Goal: Task Accomplishment & Management: Manage account settings

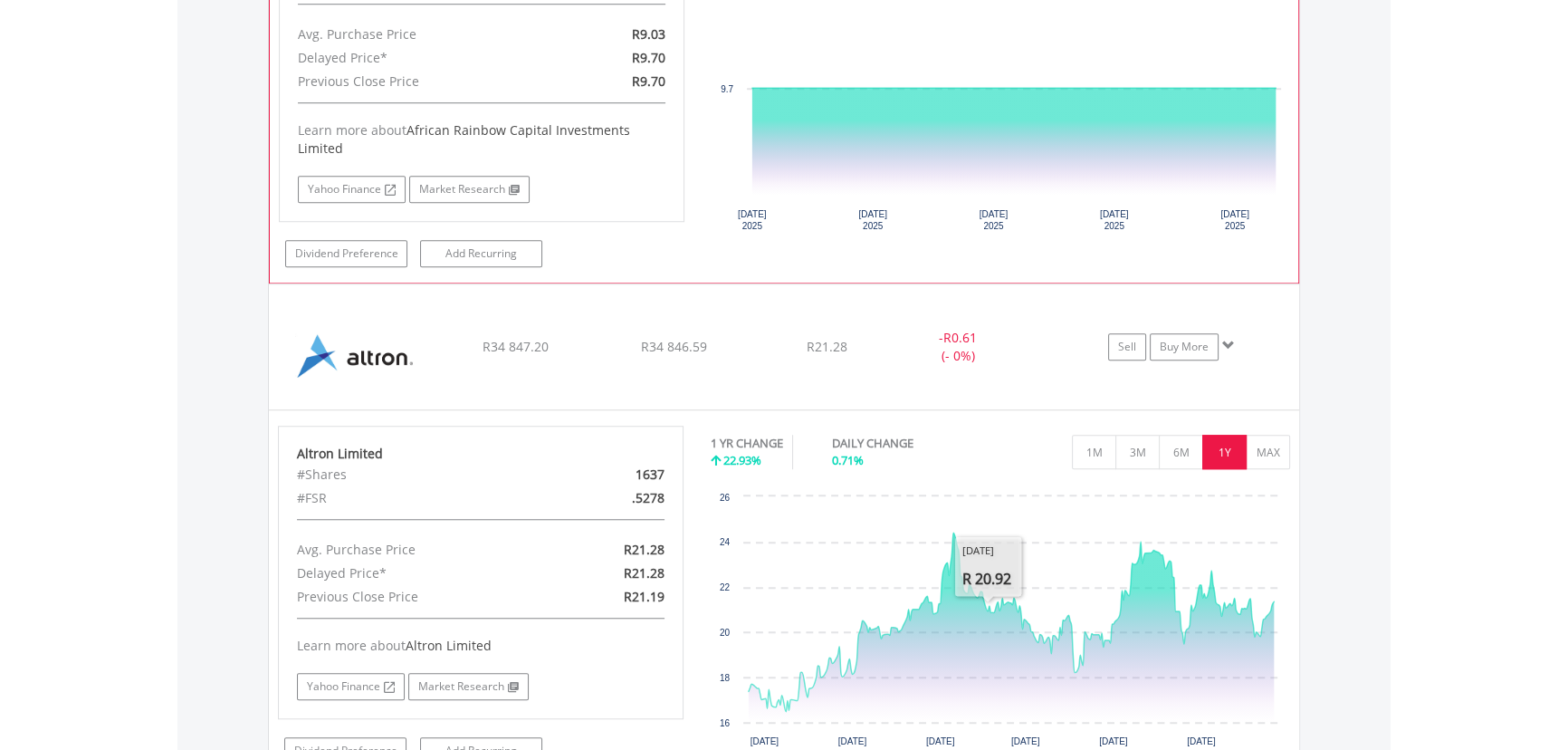
scroll to position [173, 344]
click at [692, 203] on div "African Rainbow Capital Investments Limited #Shares 11068 #FSR .0000 Avg. Purch…" at bounding box center [481, 89] width 433 height 357
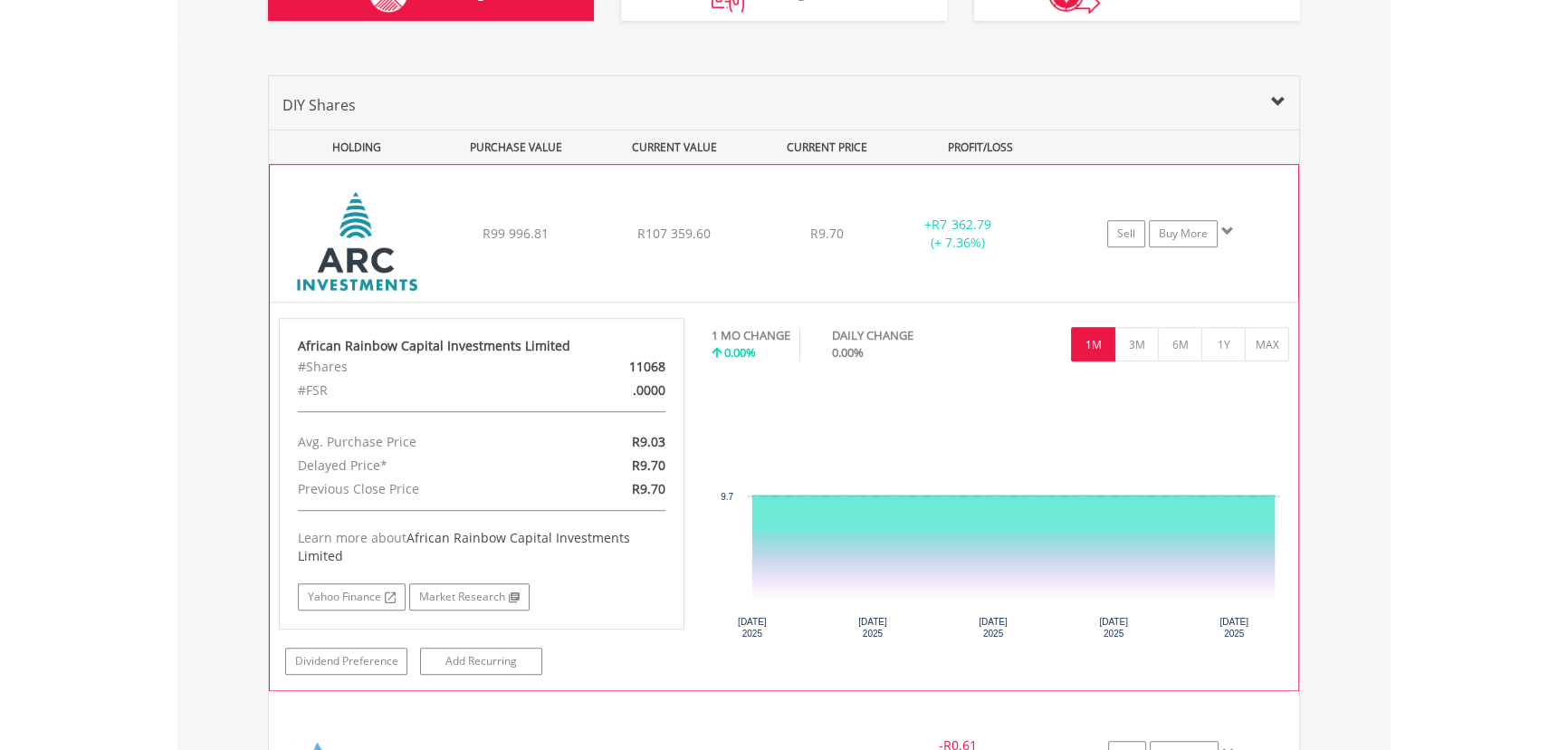
scroll to position [1254, 0]
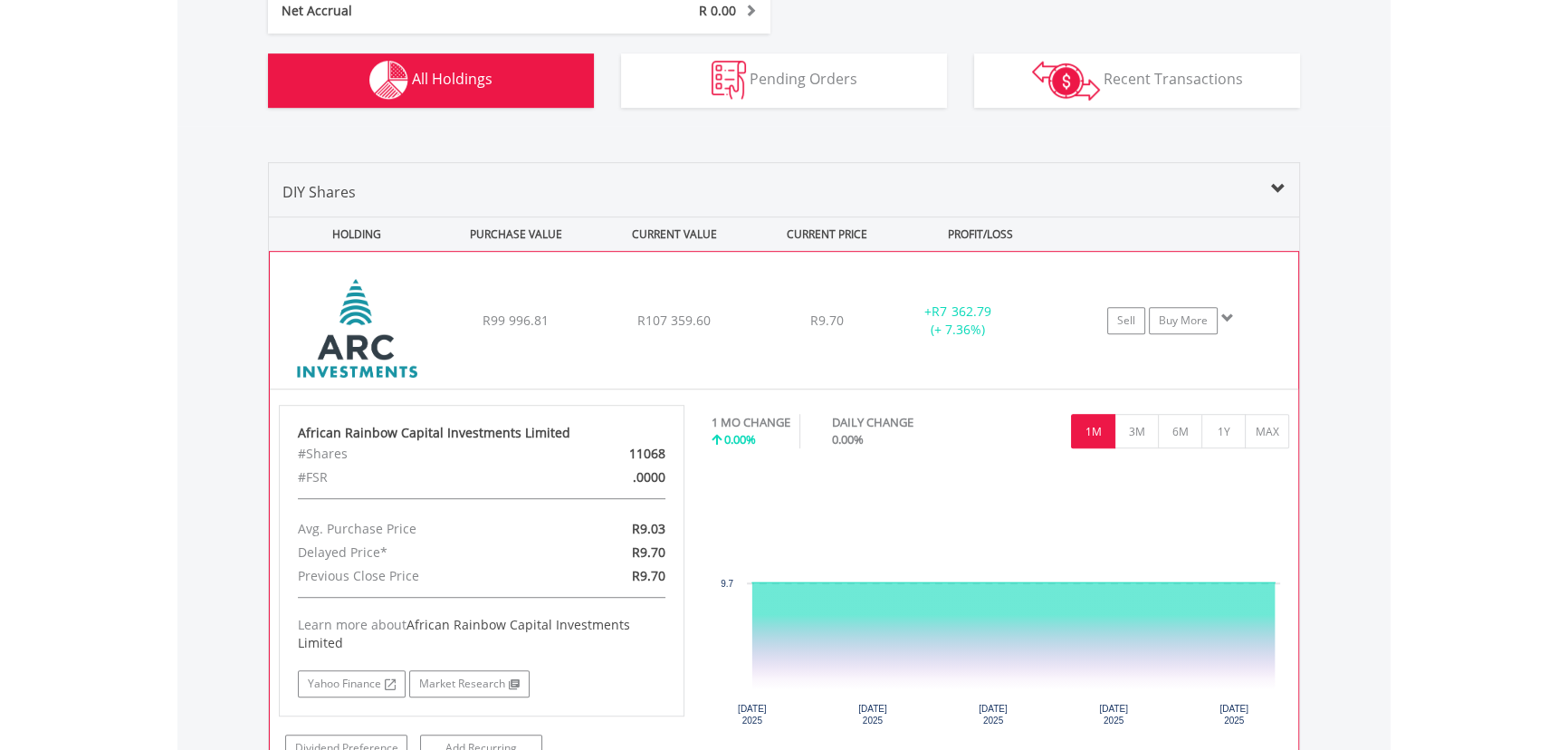
click at [729, 335] on div "﻿ African Rainbow Capital Investments Limited R99 996.81 R107 359.60 R9.70 + R7…" at bounding box center [784, 320] width 1029 height 137
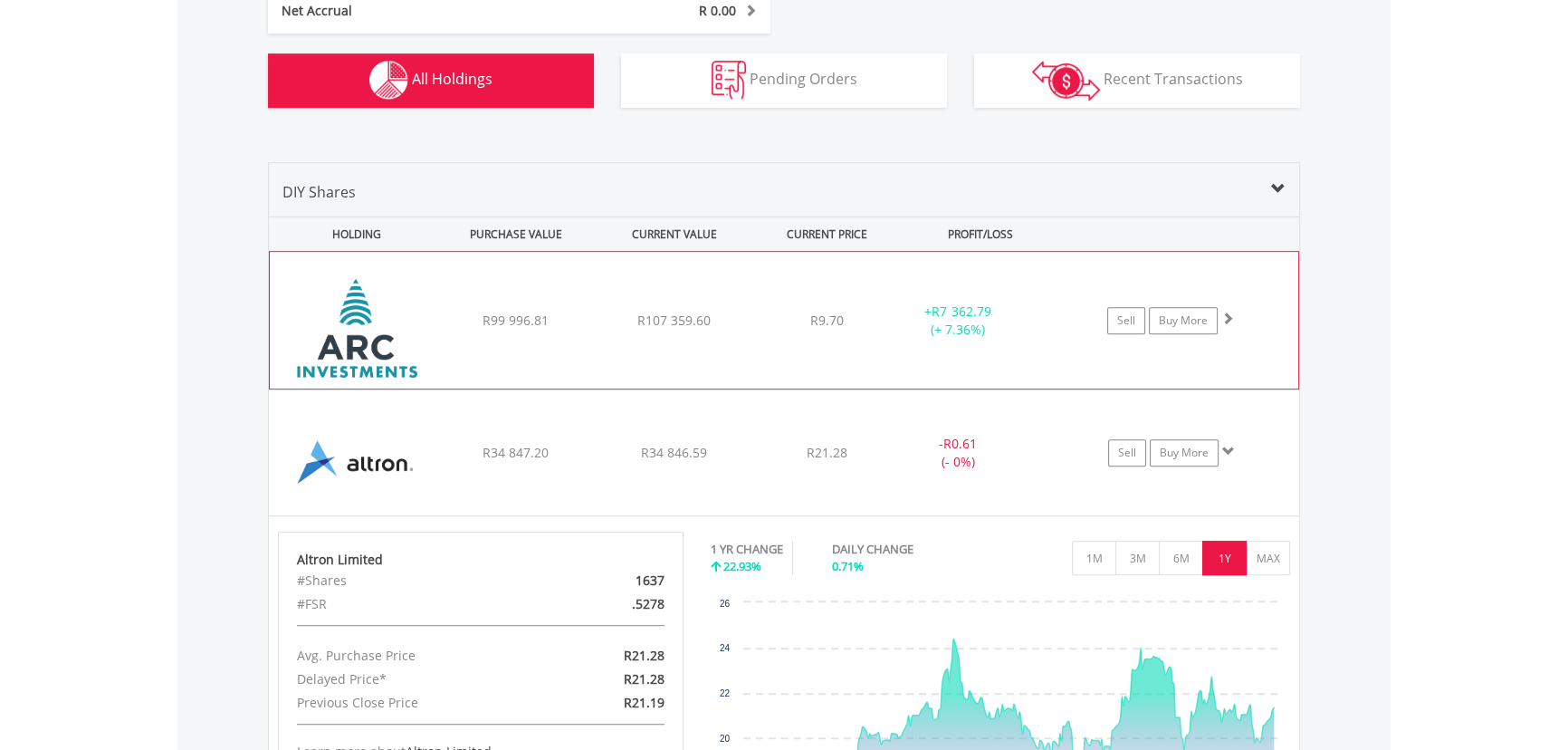
click at [757, 327] on div "R9.70" at bounding box center [827, 320] width 144 height 18
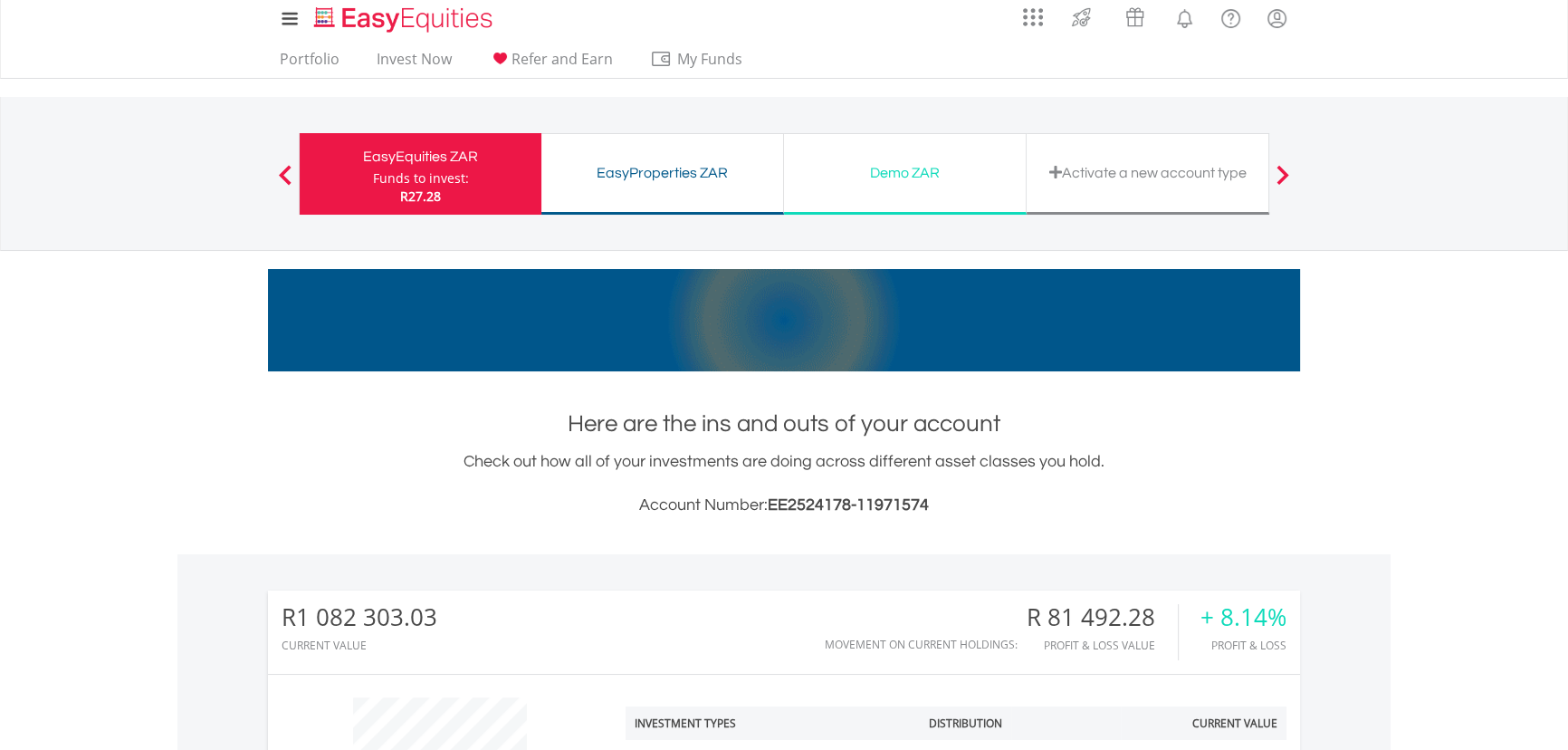
scroll to position [0, 0]
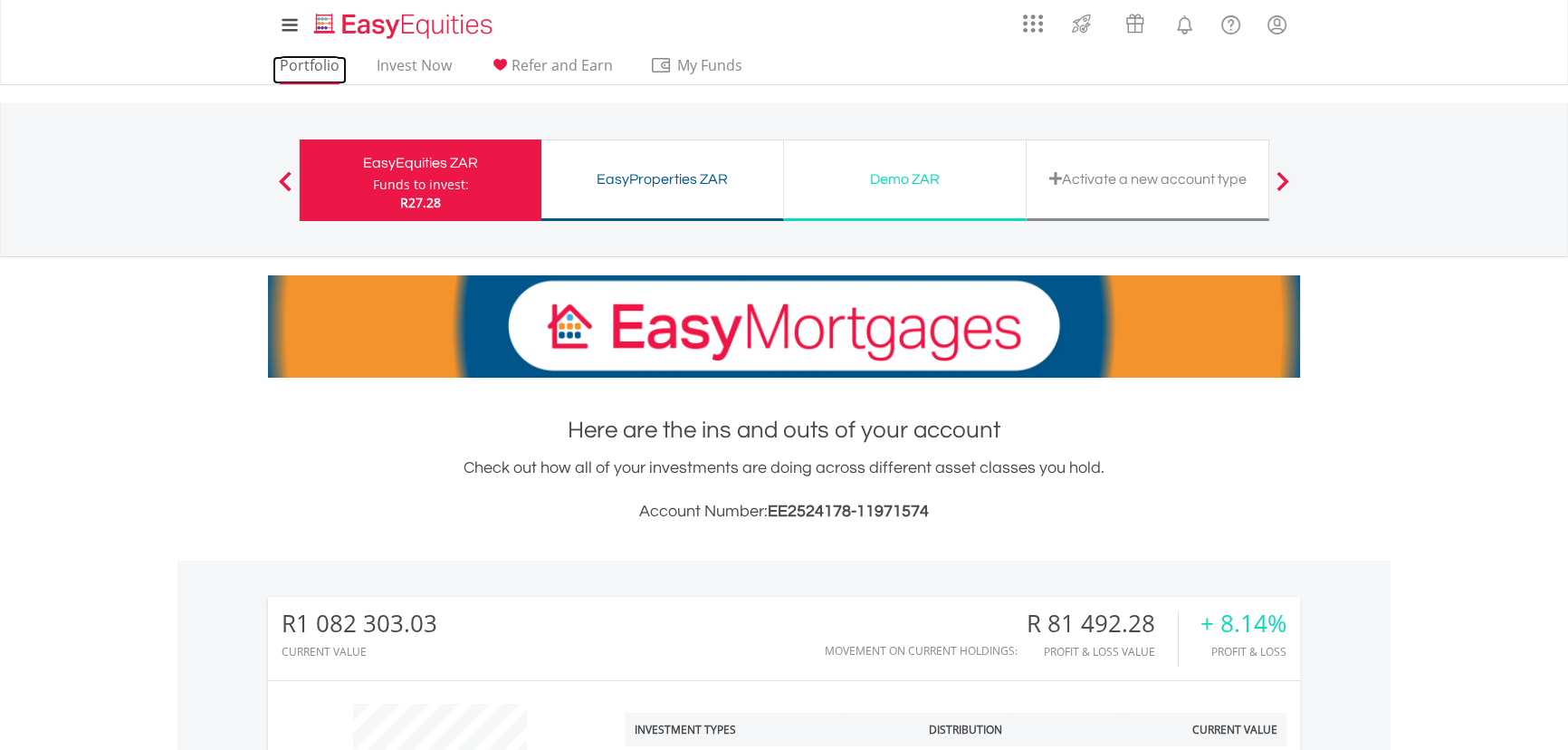
click at [311, 59] on link "Portfolio" at bounding box center [309, 70] width 74 height 28
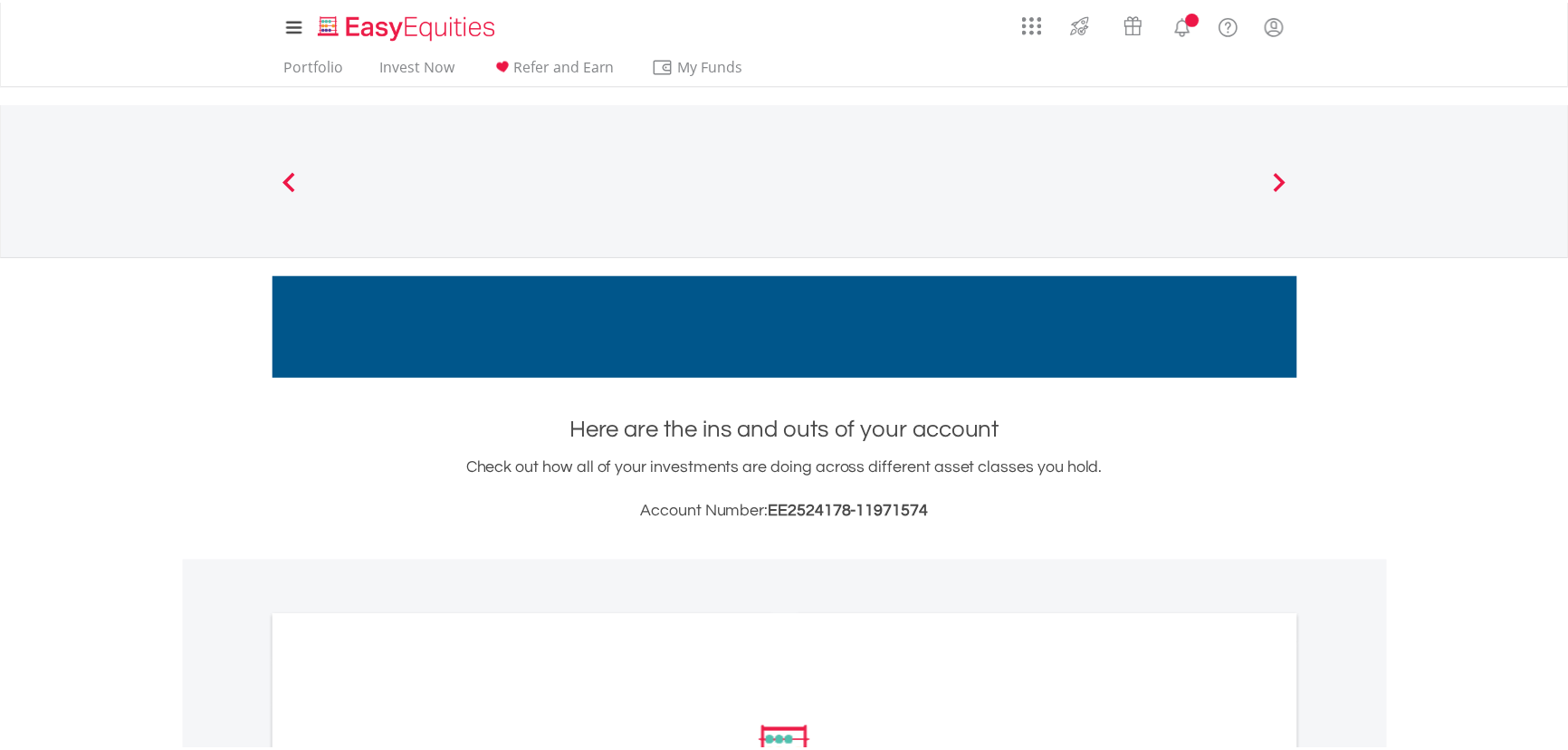
scroll to position [411, 0]
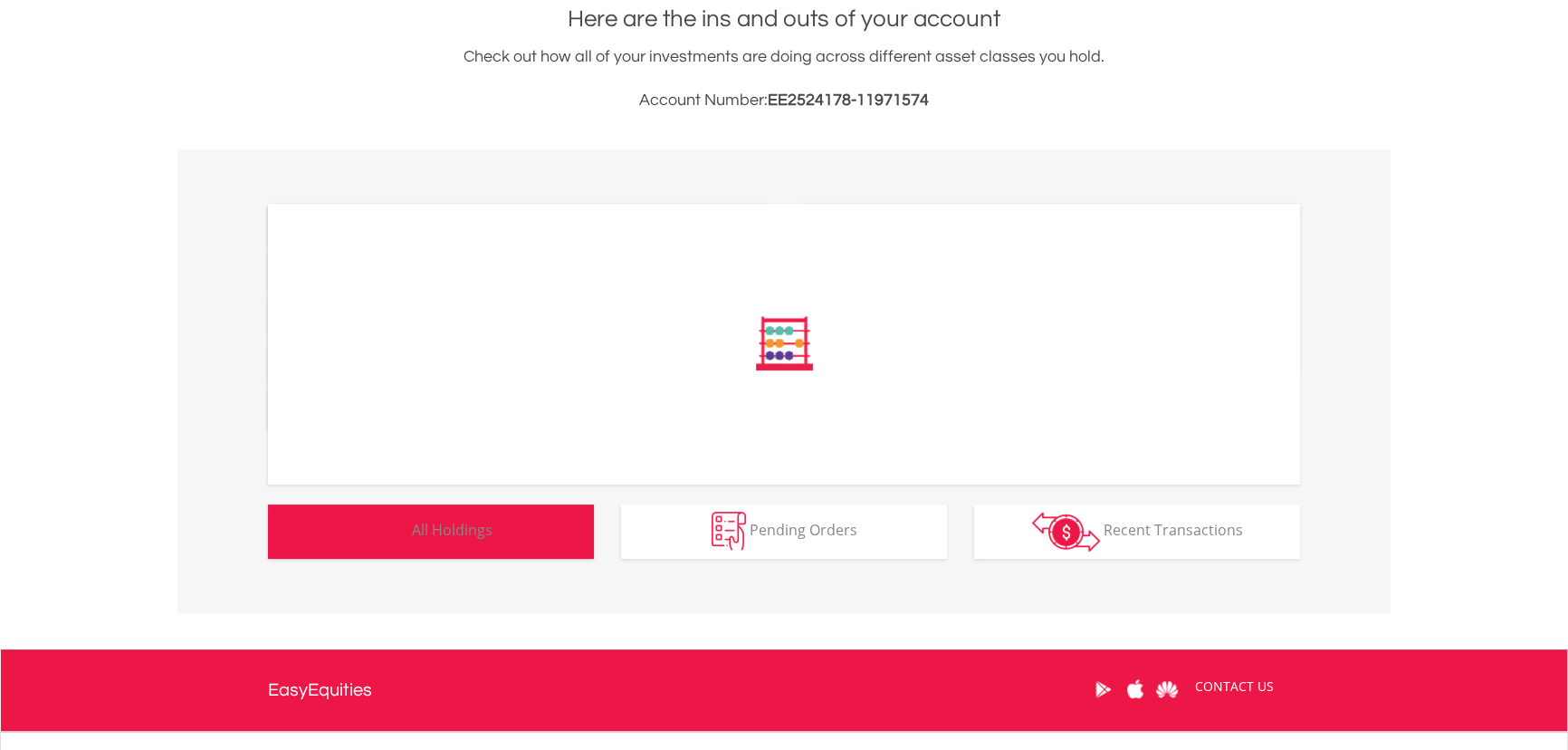
click at [466, 527] on span "All Holdings" at bounding box center [452, 530] width 81 height 20
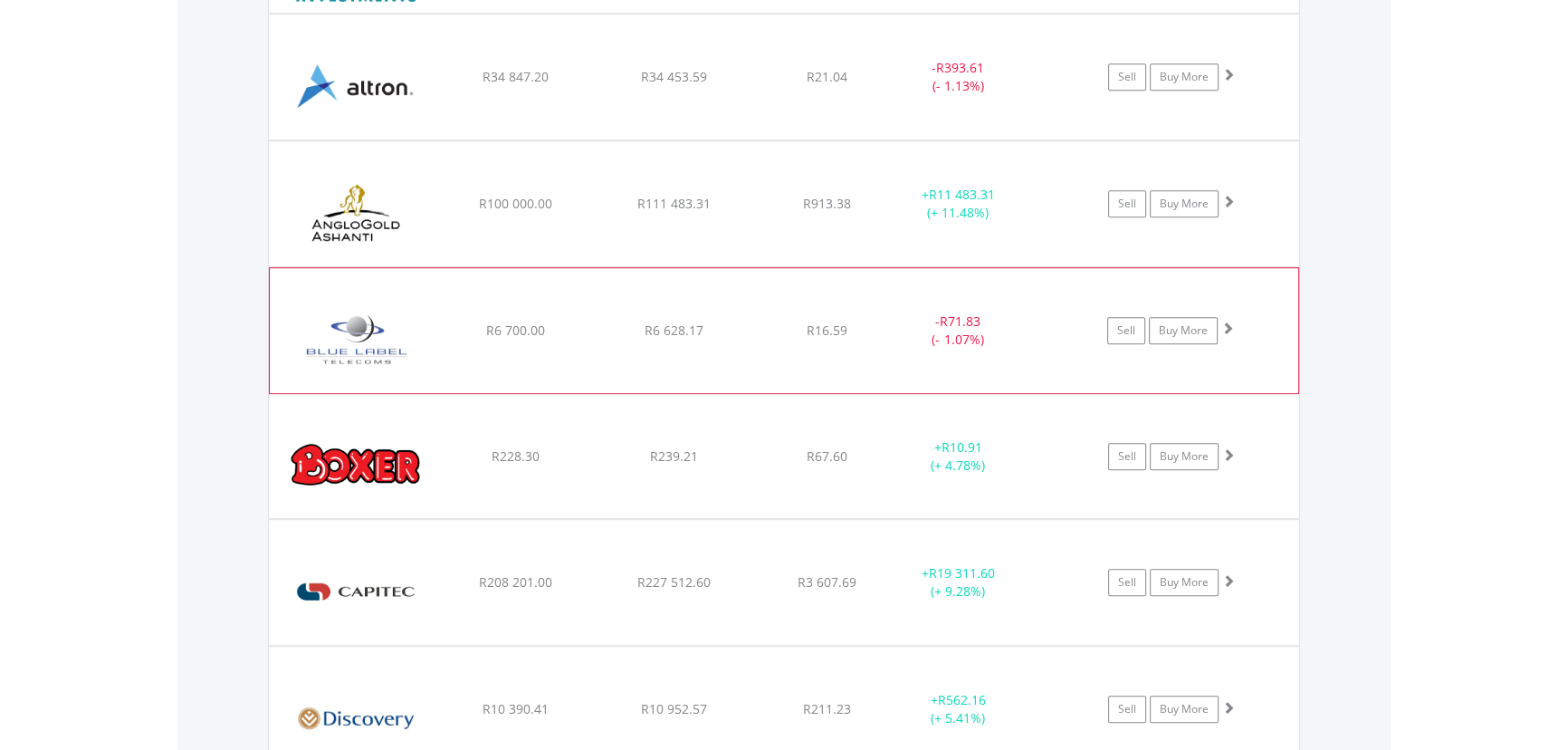
scroll to position [1827, 0]
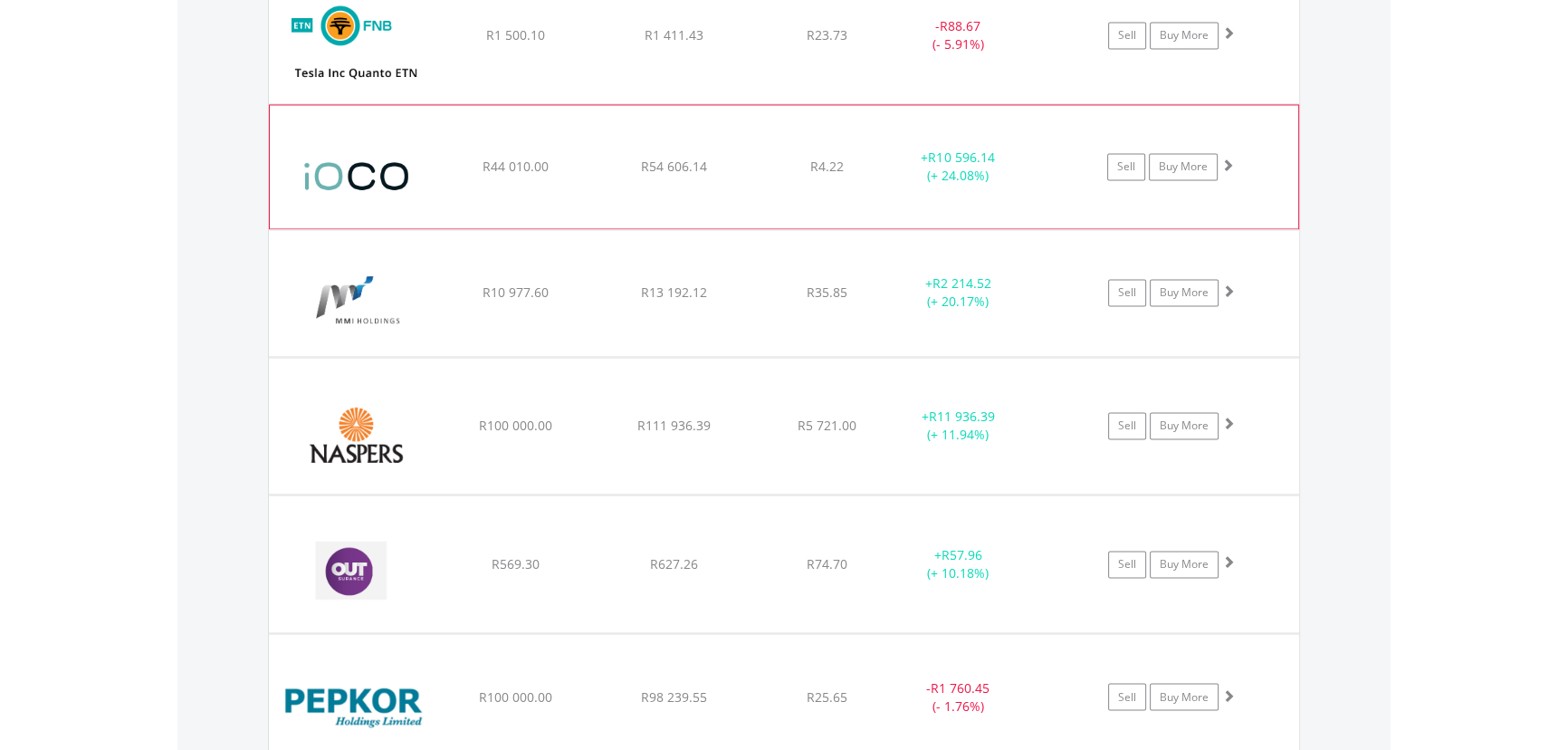
scroll to position [3557, 0]
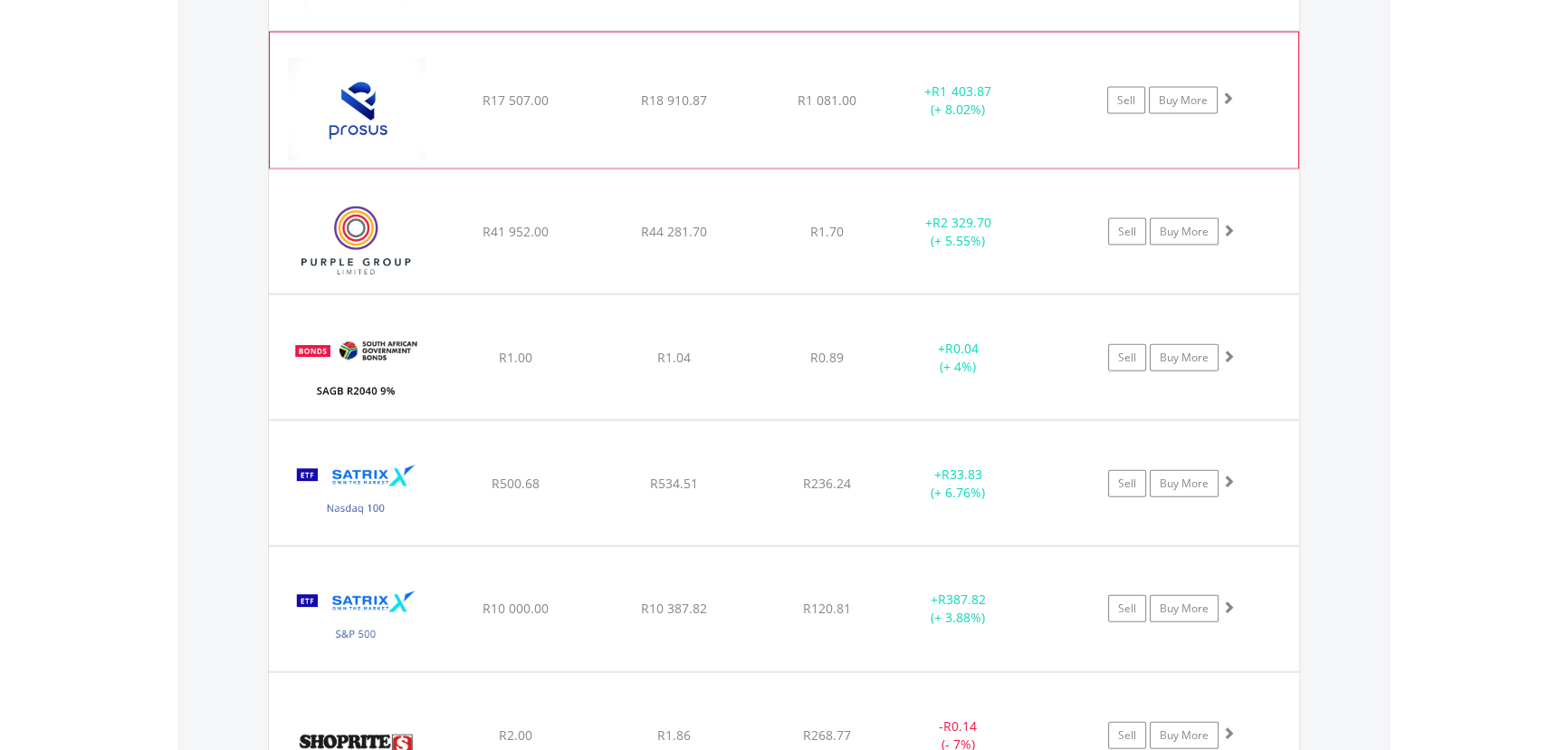
scroll to position [5121, 0]
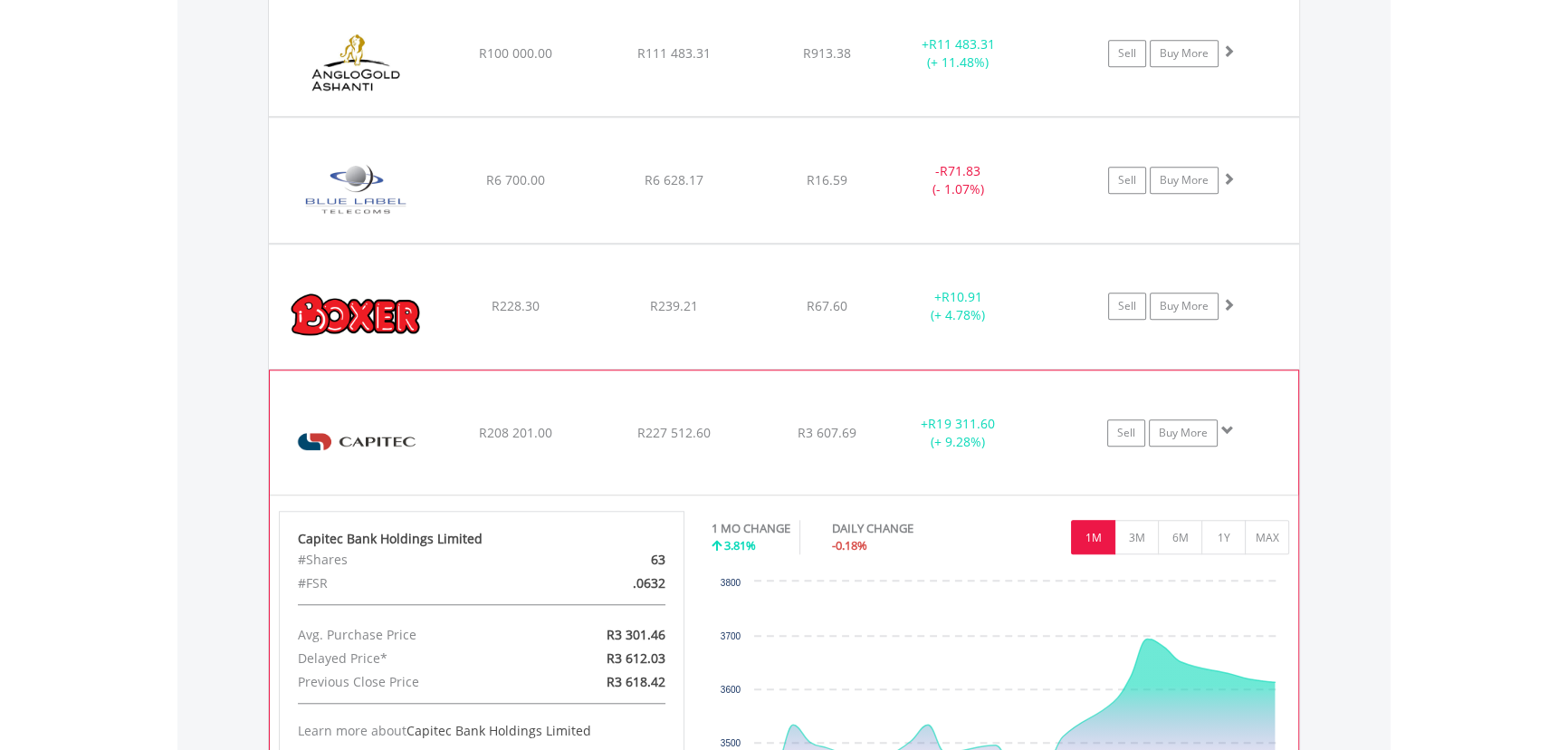
scroll to position [1662, 0]
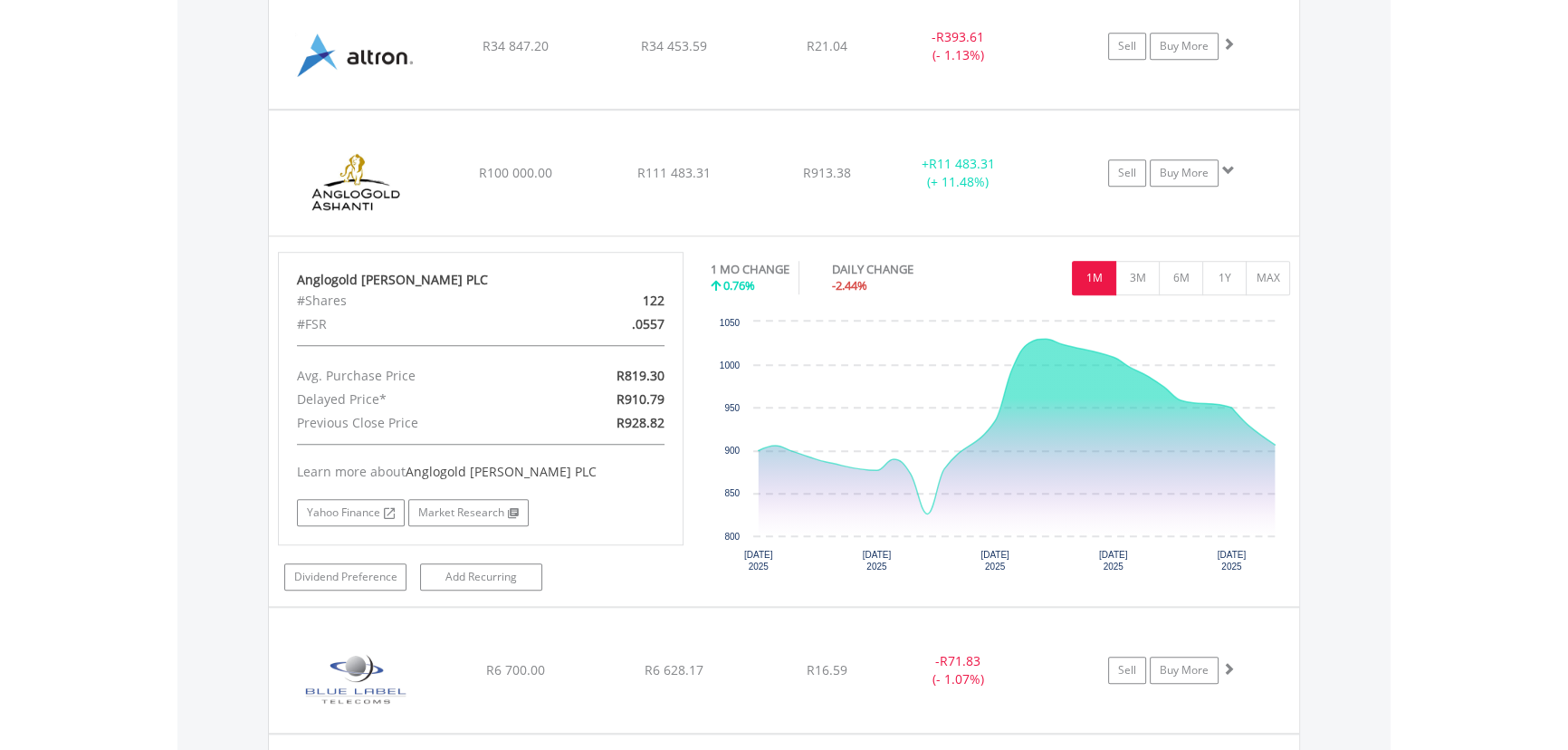
drag, startPoint x: 1369, startPoint y: 261, endPoint x: 1357, endPoint y: 255, distance: 13.4
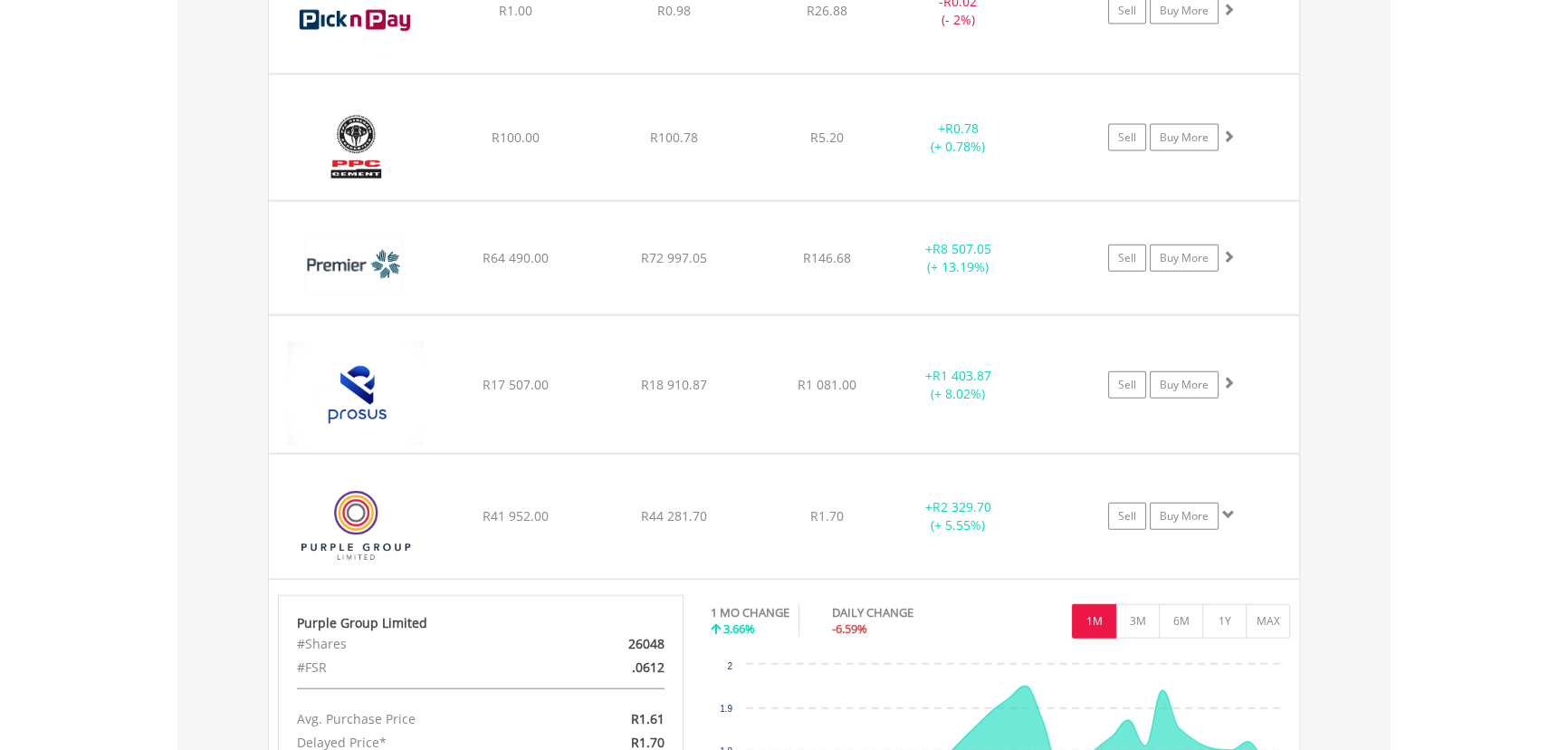
scroll to position [5368, 0]
